Goal: Task Accomplishment & Management: Complete application form

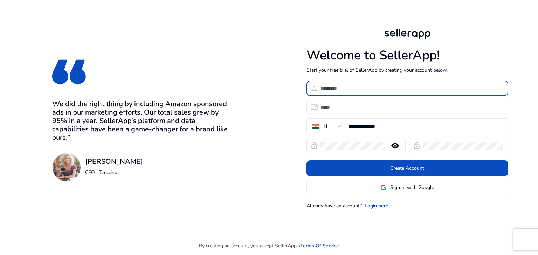
click at [345, 90] on input at bounding box center [411, 89] width 182 height 8
type input "********"
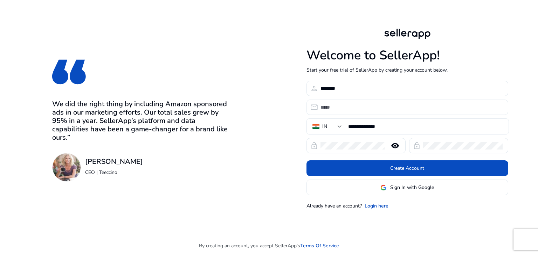
click at [344, 103] on div at bounding box center [411, 107] width 182 height 15
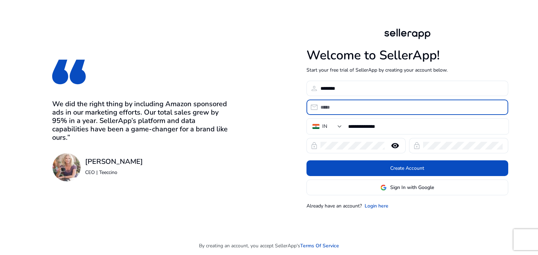
type input "*"
type input "**********"
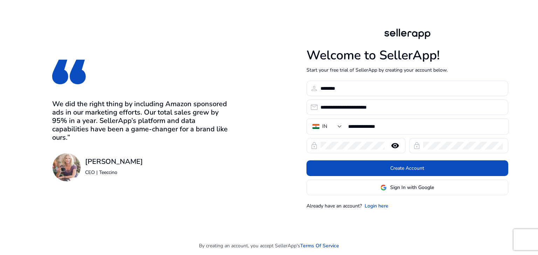
click at [394, 146] on mat-icon "remove_red_eye" at bounding box center [394, 146] width 17 height 8
click at [394, 146] on mat-icon "visibility_off" at bounding box center [394, 146] width 17 height 8
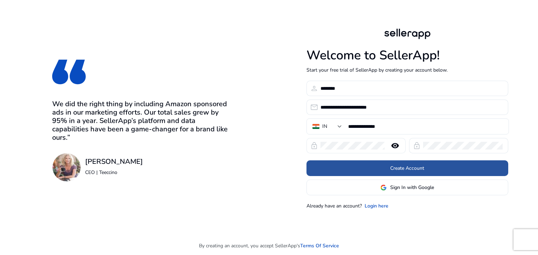
click at [394, 171] on span "Create Account" at bounding box center [407, 168] width 34 height 7
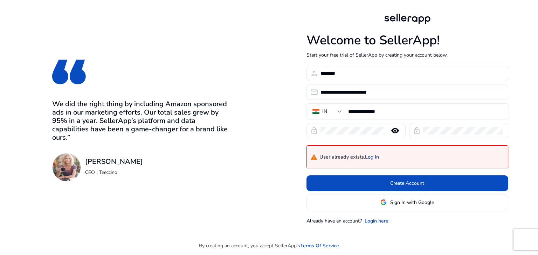
click at [377, 157] on link "Log In" at bounding box center [372, 158] width 14 height 6
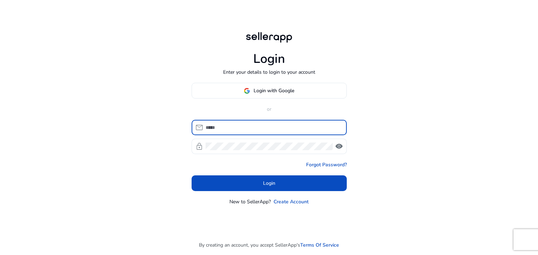
click at [252, 129] on input at bounding box center [272, 128] width 135 height 8
click at [248, 130] on input at bounding box center [272, 128] width 135 height 8
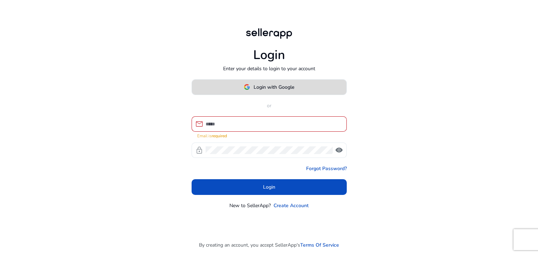
click at [278, 95] on span at bounding box center [269, 87] width 154 height 17
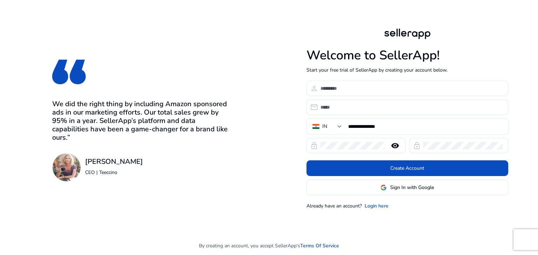
click at [356, 88] on input at bounding box center [411, 89] width 182 height 8
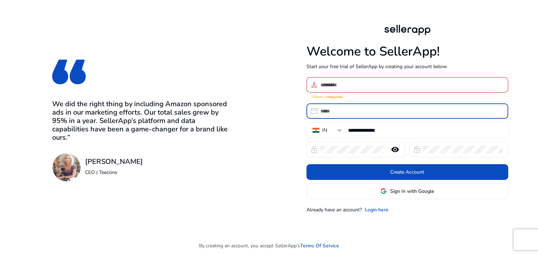
click at [344, 107] on input "email" at bounding box center [411, 111] width 182 height 8
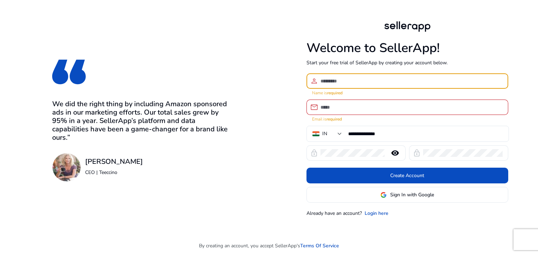
click at [344, 85] on input at bounding box center [411, 81] width 182 height 8
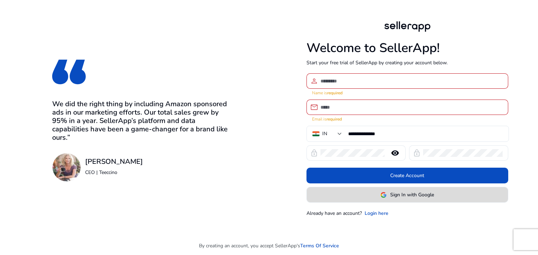
click at [371, 193] on span at bounding box center [407, 195] width 201 height 17
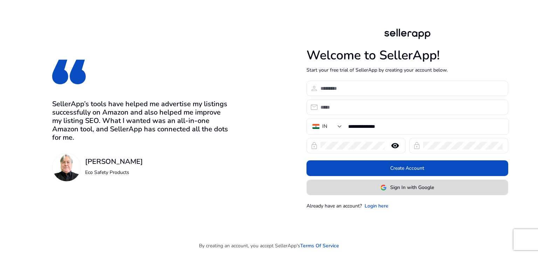
click at [391, 192] on span at bounding box center [407, 188] width 201 height 17
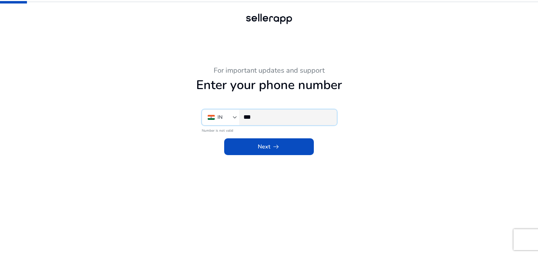
click at [284, 117] on input "***" at bounding box center [286, 117] width 87 height 8
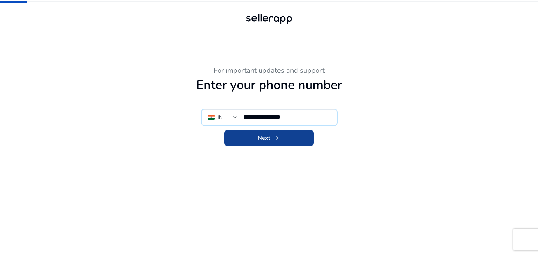
type input "**********"
click at [274, 139] on span "arrow_right_alt" at bounding box center [276, 138] width 8 height 8
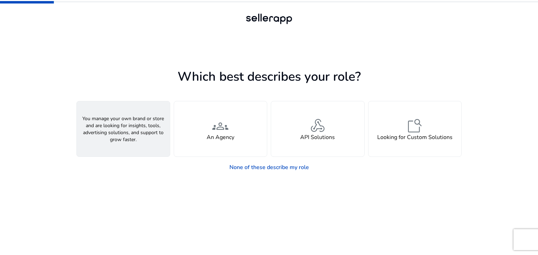
click at [122, 141] on div "person A Seller" at bounding box center [123, 128] width 93 height 55
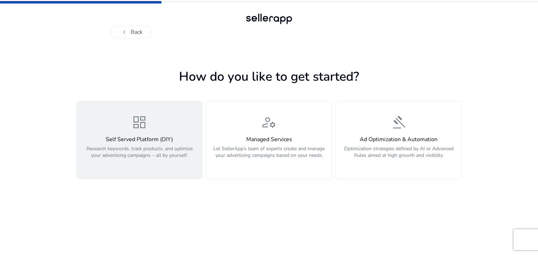
click at [141, 148] on p "Research keywords, track products, and optimize your advertising campaigns – al…" at bounding box center [139, 156] width 117 height 21
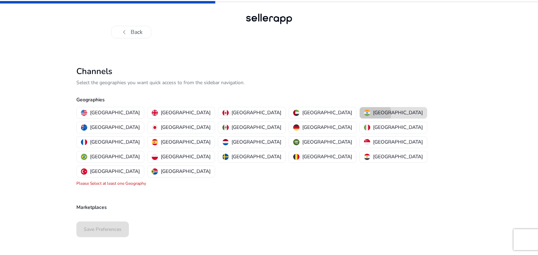
click at [373, 113] on p "India" at bounding box center [398, 112] width 50 height 7
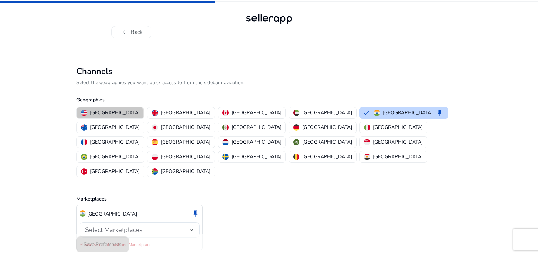
click at [109, 114] on p "United States" at bounding box center [115, 112] width 50 height 7
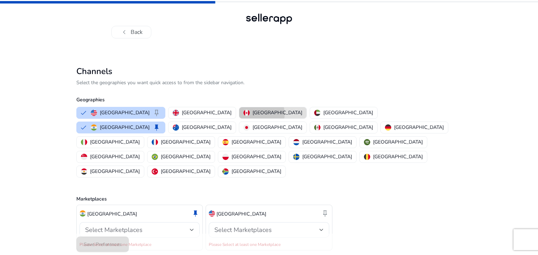
click at [252, 114] on p "Canada" at bounding box center [277, 112] width 50 height 7
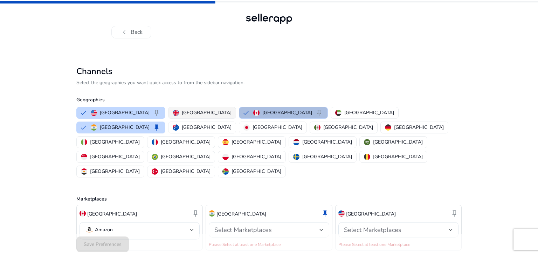
click at [182, 116] on p "United Kingdom" at bounding box center [207, 112] width 50 height 7
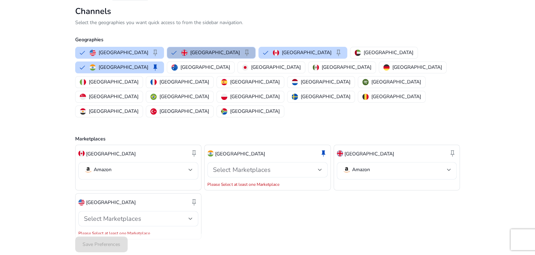
scroll to position [41, 0]
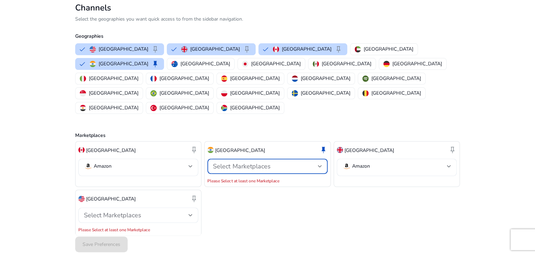
click at [256, 162] on span "Select Marketplaces" at bounding box center [241, 166] width 57 height 8
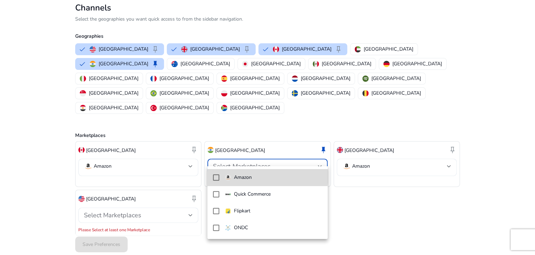
click at [255, 175] on span "Amazon" at bounding box center [273, 178] width 97 height 8
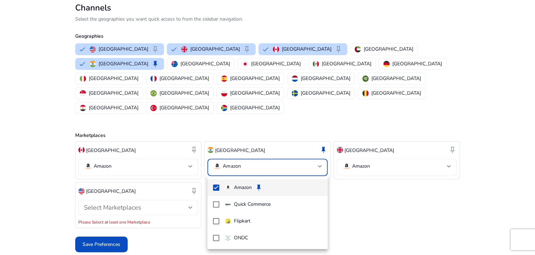
scroll to position [34, 0]
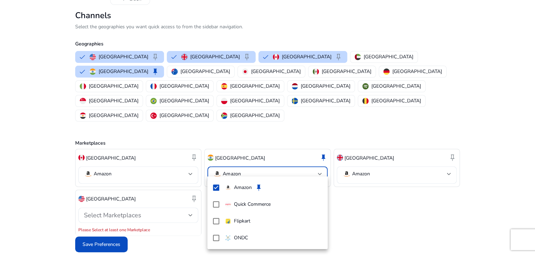
click at [373, 163] on div at bounding box center [267, 127] width 535 height 255
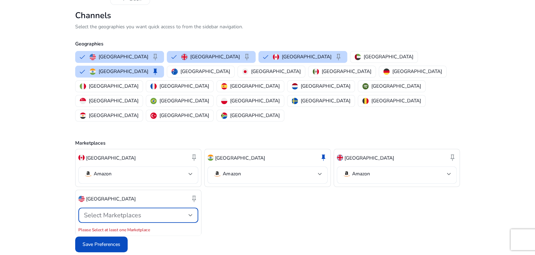
click at [175, 212] on div "Select Marketplaces" at bounding box center [136, 216] width 105 height 8
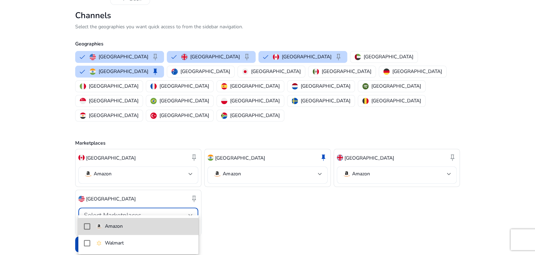
click at [155, 226] on span "Amazon" at bounding box center [144, 227] width 97 height 8
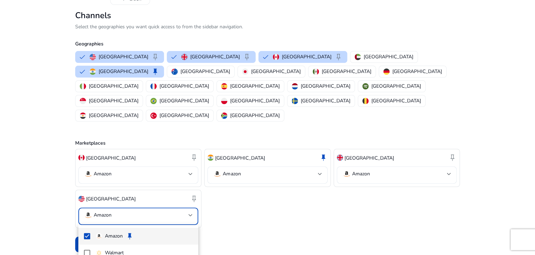
scroll to position [26, 0]
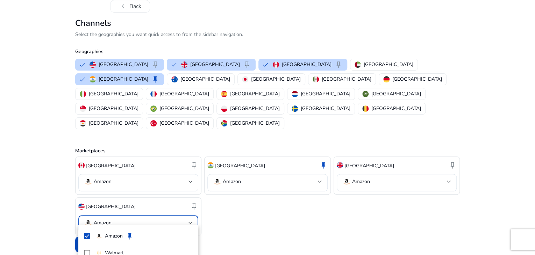
click at [245, 215] on div at bounding box center [267, 127] width 535 height 255
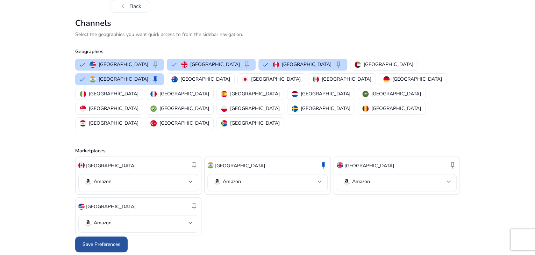
click at [106, 246] on span "Save Preferences" at bounding box center [102, 244] width 38 height 7
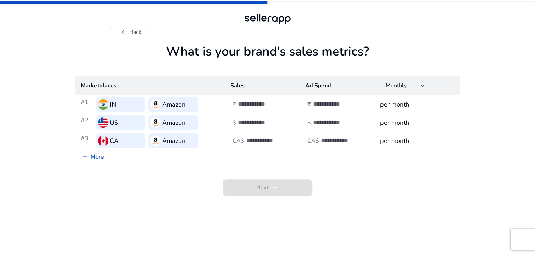
scroll to position [0, 0]
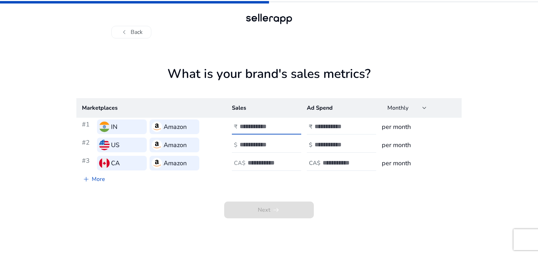
click at [249, 129] on input "number" at bounding box center [262, 127] width 47 height 8
type input "****"
click at [249, 144] on input "number" at bounding box center [262, 145] width 47 height 8
type input "****"
click at [254, 164] on input "number" at bounding box center [270, 163] width 47 height 8
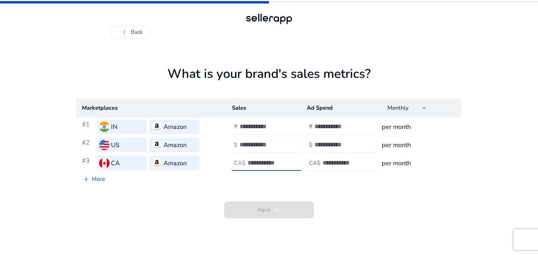
type input "****"
click at [327, 125] on input "number" at bounding box center [337, 127] width 47 height 8
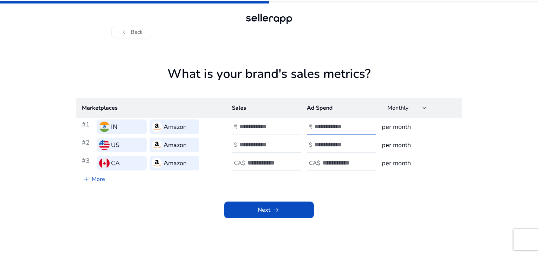
type input "**"
click at [327, 145] on input "number" at bounding box center [337, 145] width 47 height 8
type input "**"
click at [326, 161] on input "number" at bounding box center [345, 163] width 47 height 8
type input "**"
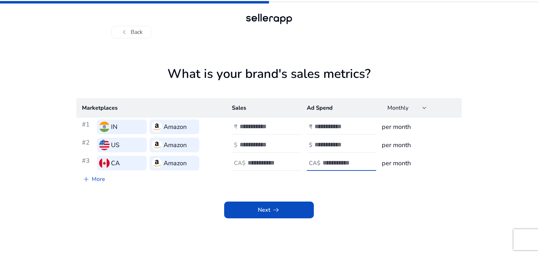
click at [412, 206] on div "Next arrow_right_alt" at bounding box center [268, 203] width 385 height 32
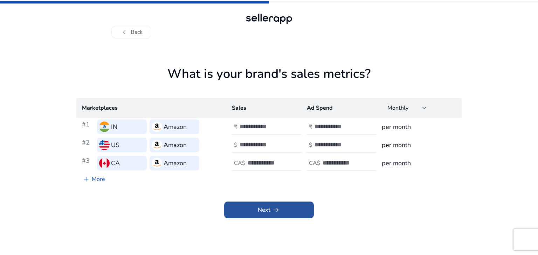
click at [270, 210] on app-icon "arrow_right_alt" at bounding box center [275, 210] width 10 height 8
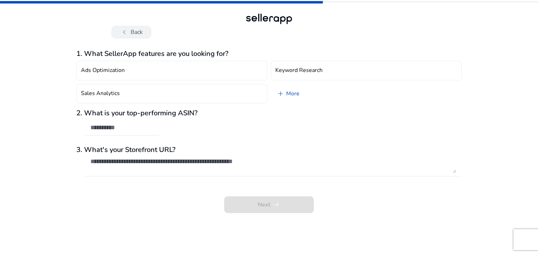
click at [133, 30] on button "chevron_left Back" at bounding box center [131, 32] width 40 height 13
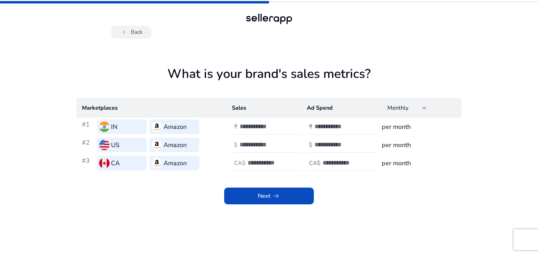
click at [131, 31] on button "chevron_left Back" at bounding box center [131, 32] width 40 height 13
